Goal: Task Accomplishment & Management: Complete application form

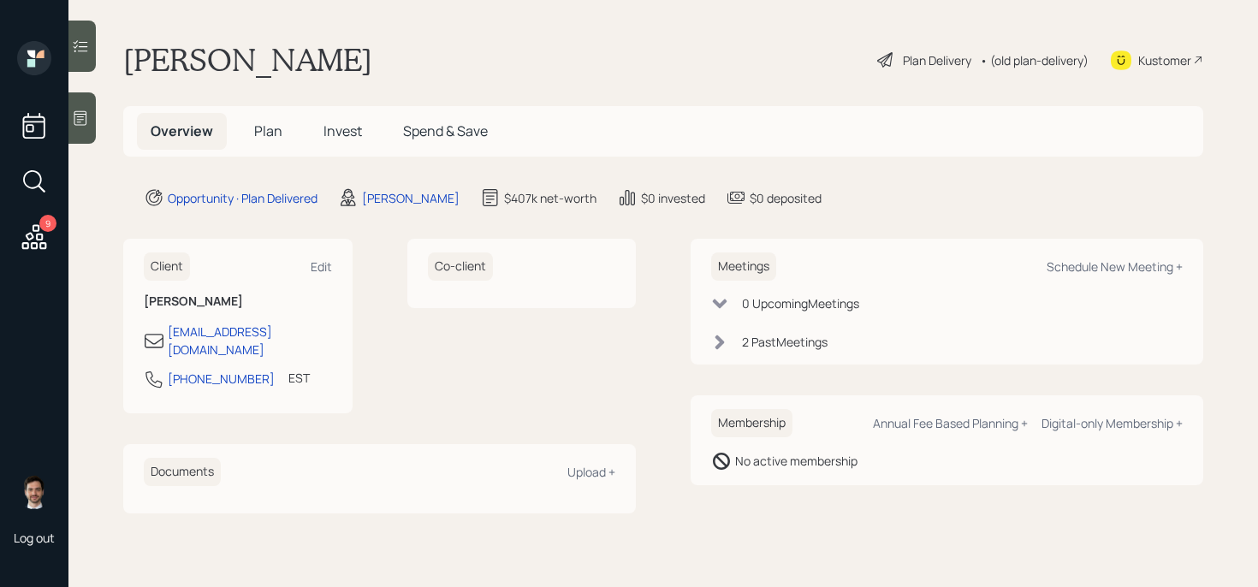
click at [924, 60] on div "Plan Delivery" at bounding box center [937, 60] width 68 height 18
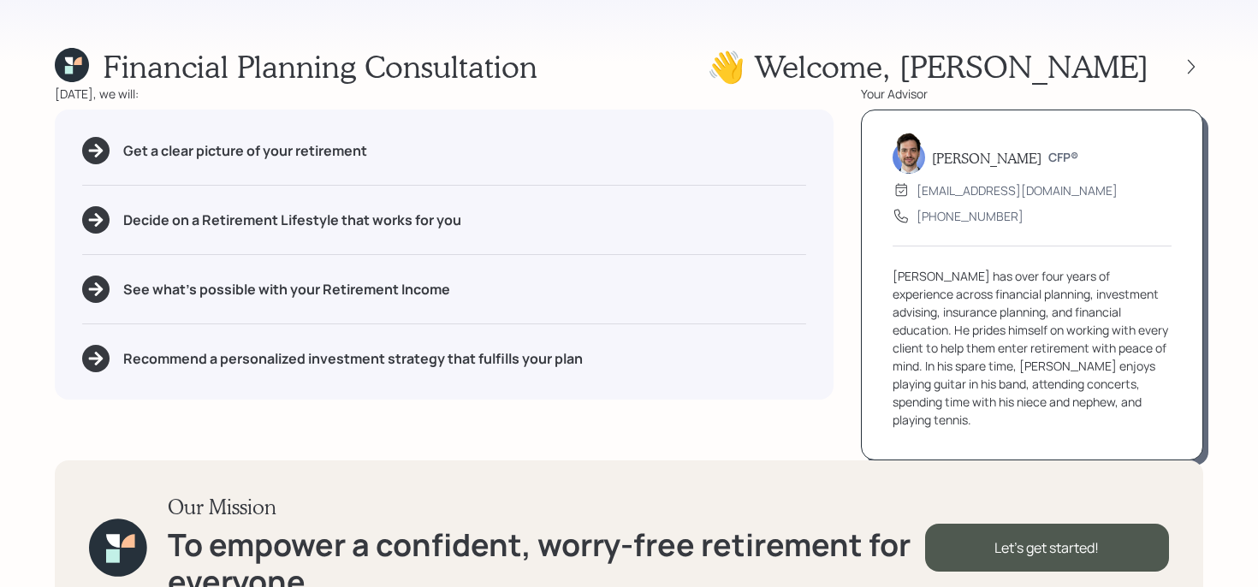
click at [1205, 68] on div "Financial Planning Consultation 👋 Welcome , [PERSON_NAME] [DATE], we will: Get …" at bounding box center [629, 293] width 1258 height 587
click at [1181, 63] on div at bounding box center [1192, 67] width 24 height 24
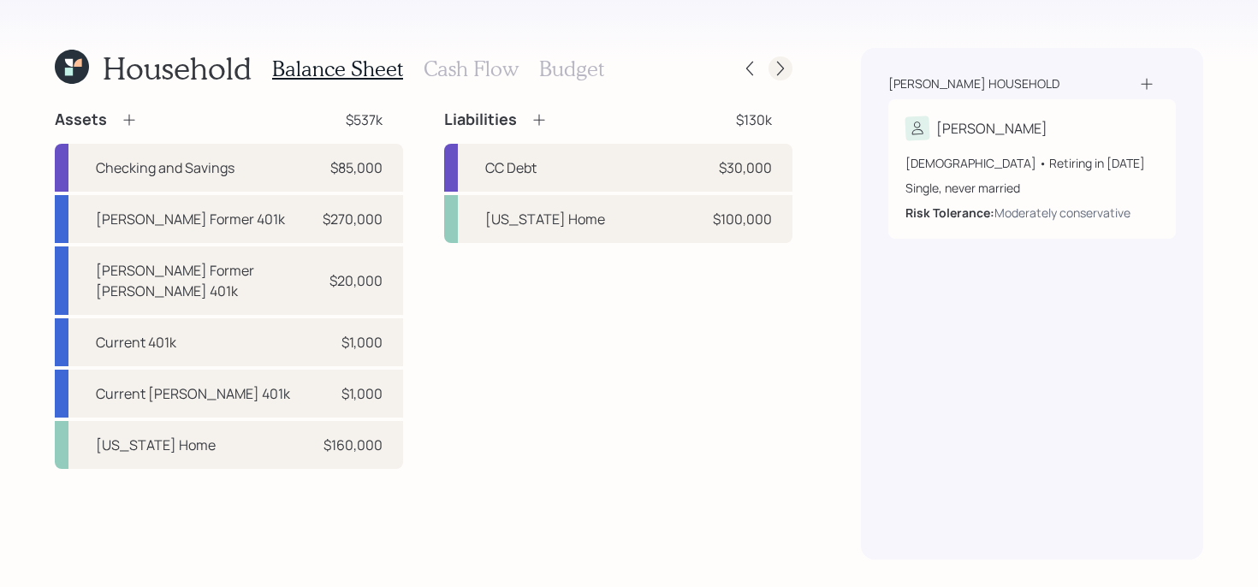
click at [772, 60] on icon at bounding box center [780, 68] width 17 height 17
